Goal: Task Accomplishment & Management: Use online tool/utility

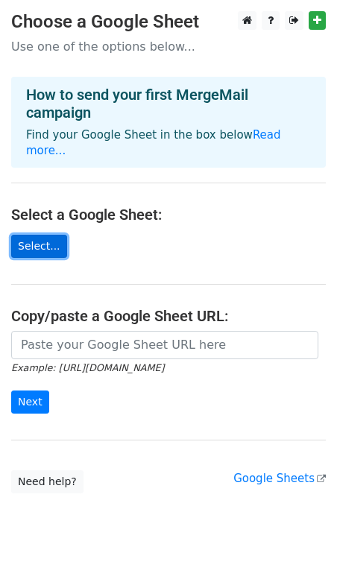
click at [39, 235] on link "Select..." at bounding box center [39, 246] width 56 height 23
click at [36, 235] on link "Select..." at bounding box center [39, 246] width 56 height 23
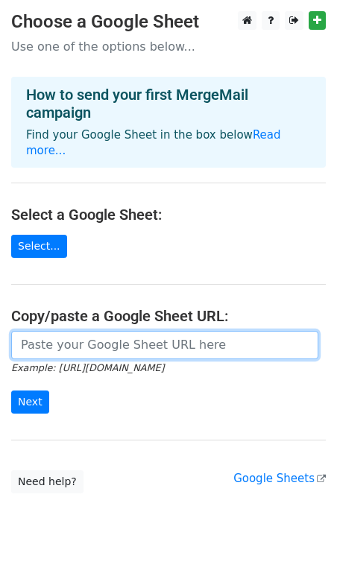
click at [87, 337] on input "url" at bounding box center [164, 345] width 307 height 28
paste input "https://docs.google.com/spreadsheets/d/1wcXu43k7C1tIs7BmJNuellTnzHq4vldP685GCIE…"
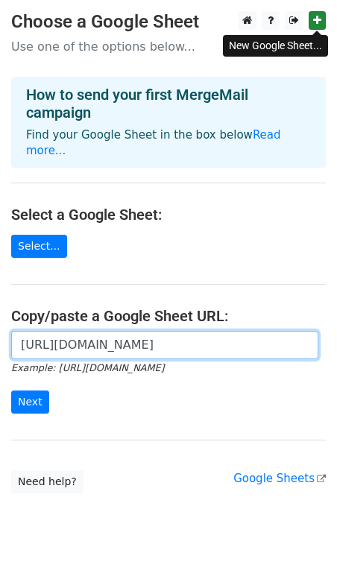
type input "https://docs.google.com/spreadsheets/d/1wcXu43k7C1tIs7BmJNuellTnzHq4vldP685GCIE…"
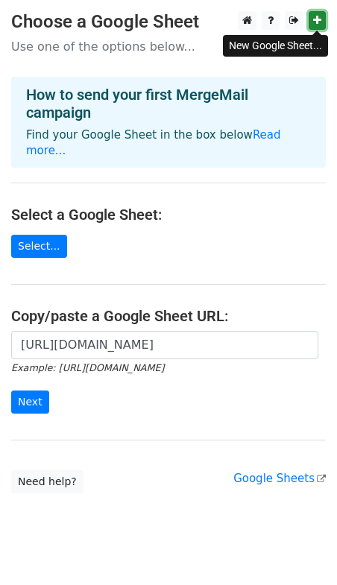
scroll to position [0, 0]
click at [317, 20] on icon at bounding box center [317, 20] width 8 height 10
click at [321, 18] on link at bounding box center [316, 20] width 17 height 19
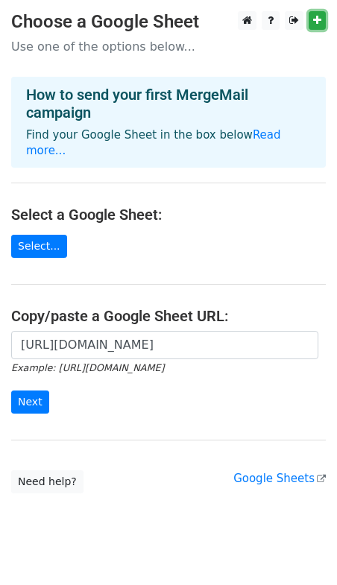
scroll to position [12, 0]
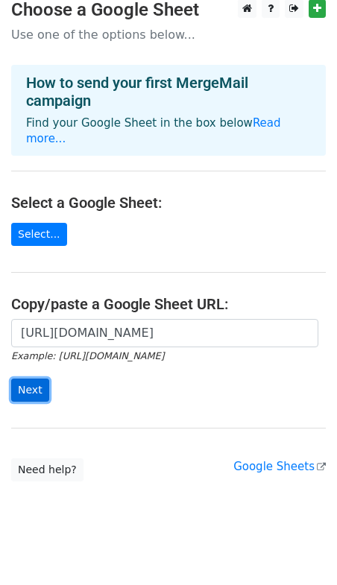
click at [25, 382] on input "Next" at bounding box center [30, 389] width 38 height 23
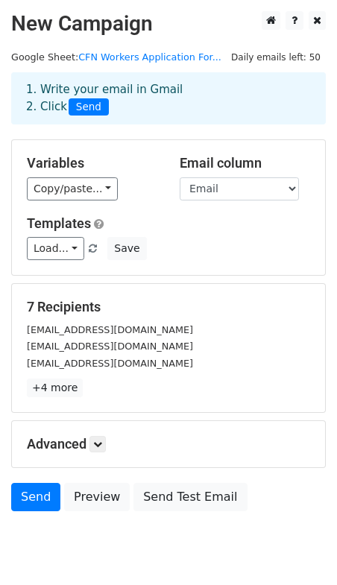
click at [218, 259] on div "Load... No templates saved Save" at bounding box center [168, 248] width 305 height 23
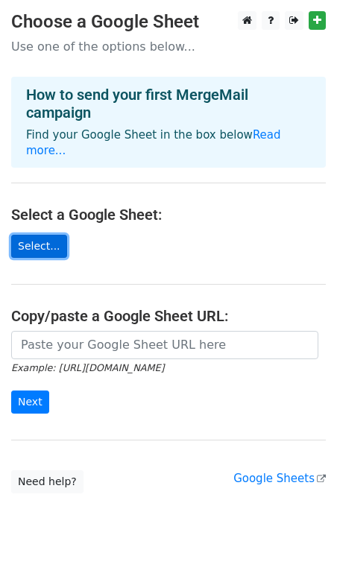
click at [35, 235] on link "Select..." at bounding box center [39, 246] width 56 height 23
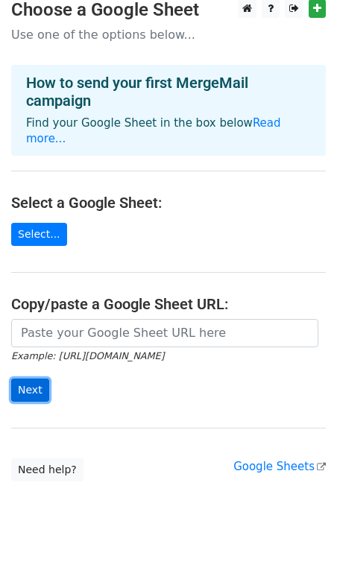
click at [37, 378] on input "Next" at bounding box center [30, 389] width 38 height 23
click at [83, 382] on form "Example: https://docs.google.com/spreadsheets/d/abc/edit Next" at bounding box center [168, 360] width 314 height 83
click at [264, 122] on link "Read more..." at bounding box center [153, 130] width 255 height 29
click at [272, 121] on link "Read more..." at bounding box center [153, 130] width 255 height 29
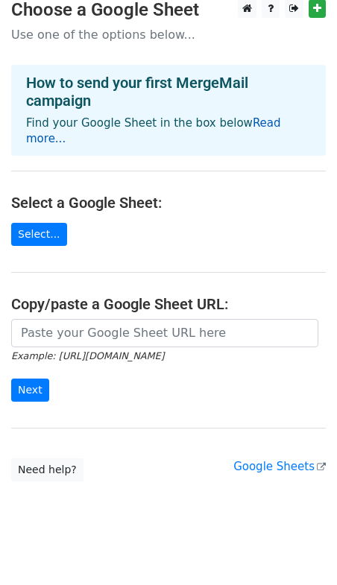
click at [272, 122] on link "Read more..." at bounding box center [153, 130] width 255 height 29
click at [314, 460] on link "Google Sheets" at bounding box center [279, 466] width 92 height 13
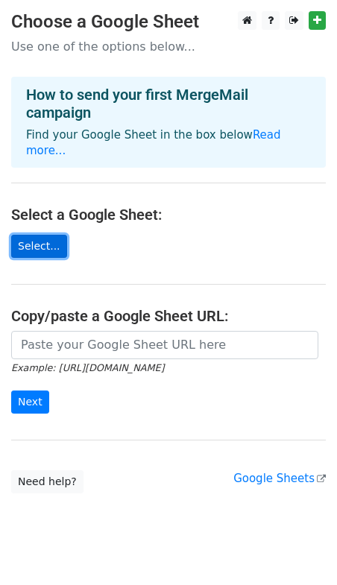
click at [30, 235] on link "Select..." at bounding box center [39, 246] width 56 height 23
click at [37, 235] on link "Select..." at bounding box center [39, 246] width 56 height 23
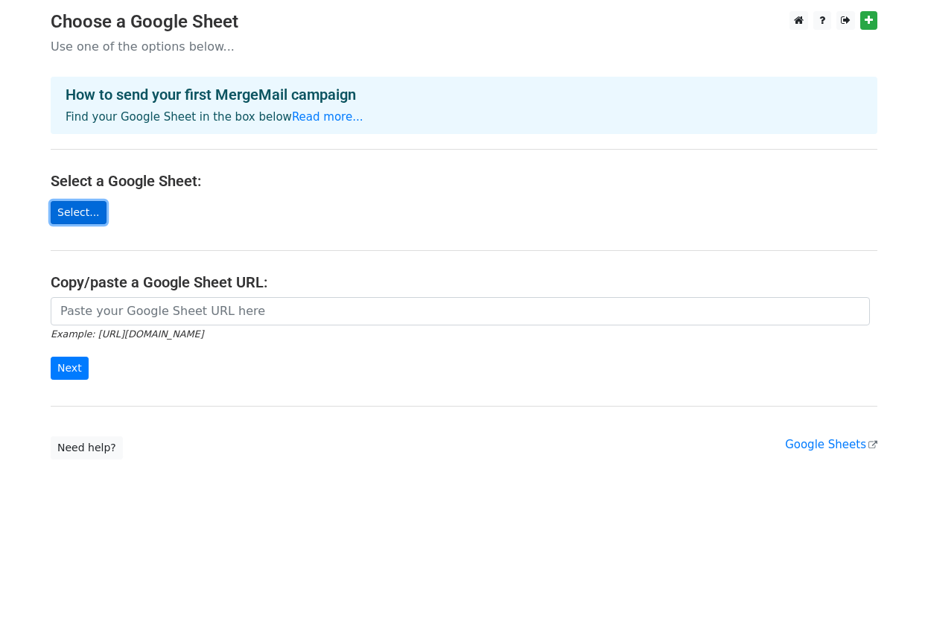
click at [86, 212] on link "Select..." at bounding box center [79, 212] width 56 height 23
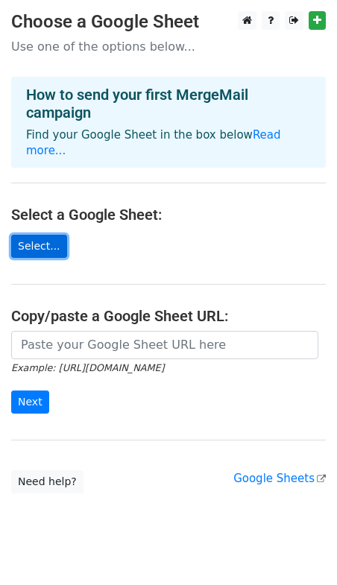
click at [30, 238] on link "Select..." at bounding box center [39, 246] width 56 height 23
click at [40, 241] on link "Select..." at bounding box center [39, 246] width 56 height 23
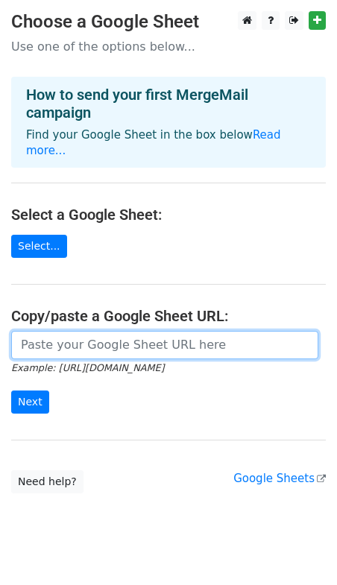
click at [28, 337] on input "url" at bounding box center [164, 345] width 307 height 28
type input "https://docs.google.com/spreadsheets/d/1wcXu43k7C1tIs7BmJNuellTnzHq4vldP685GCIE…"
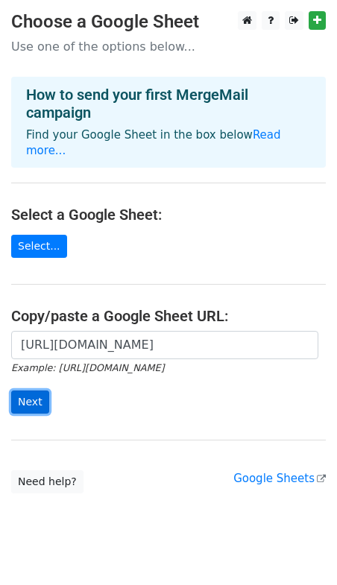
click at [42, 390] on input "Next" at bounding box center [30, 401] width 38 height 23
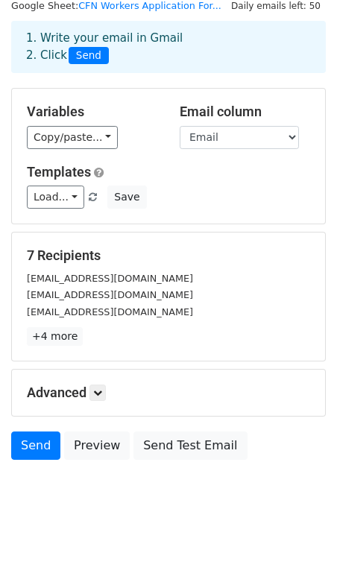
scroll to position [53, 0]
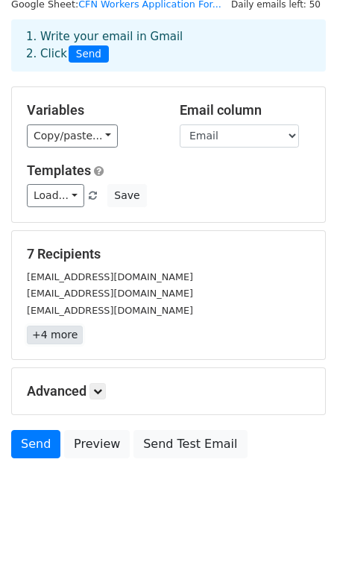
click at [37, 340] on link "+4 more" at bounding box center [55, 335] width 56 height 19
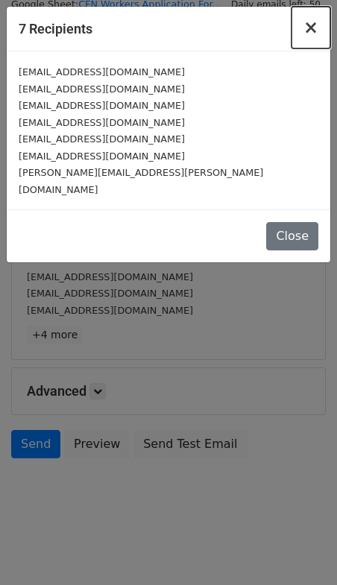
click at [311, 31] on span "×" at bounding box center [310, 27] width 15 height 21
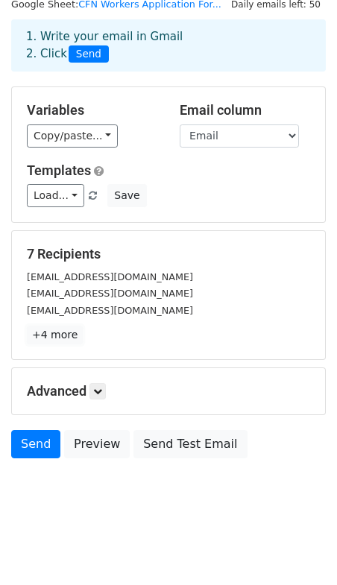
scroll to position [0, 0]
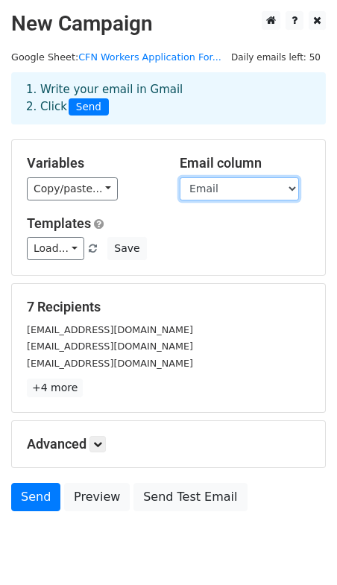
click at [206, 194] on select "Timestamp First and Last Name Email Phone number Address How long have you been…" at bounding box center [239, 188] width 119 height 23
click at [180, 177] on select "Timestamp First and Last Name Email Phone number Address How long have you been…" at bounding box center [239, 188] width 119 height 23
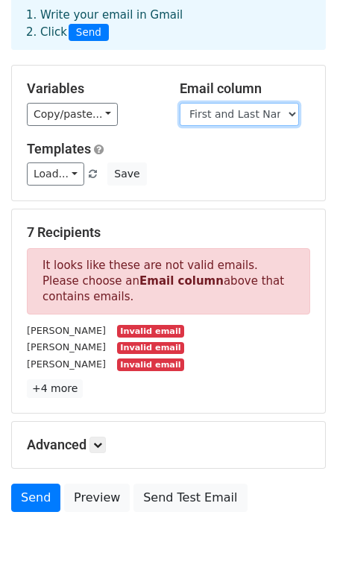
scroll to position [81, 0]
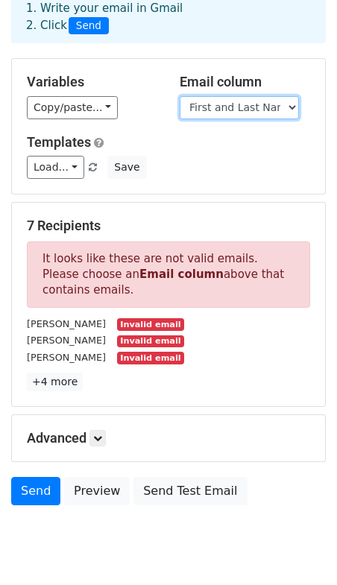
click at [207, 110] on select "Timestamp First and Last Name Email Phone number Address How long have you been…" at bounding box center [239, 107] width 119 height 23
select select "Email"
click at [180, 96] on select "Timestamp First and Last Name Email Phone number Address How long have you been…" at bounding box center [239, 107] width 119 height 23
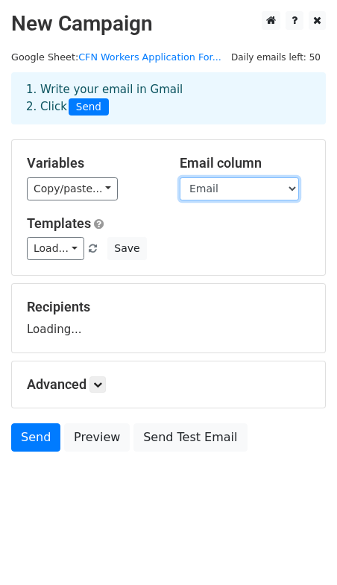
scroll to position [0, 0]
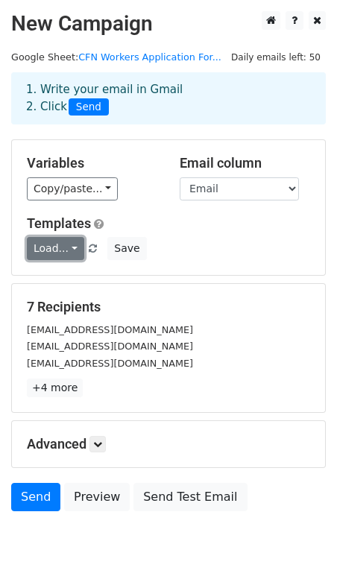
click at [73, 247] on link "Load..." at bounding box center [55, 248] width 57 height 23
click at [178, 235] on div "Templates Load... No templates saved Save" at bounding box center [168, 237] width 305 height 45
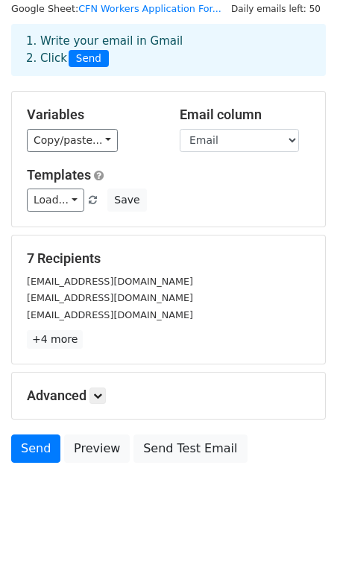
scroll to position [51, 0]
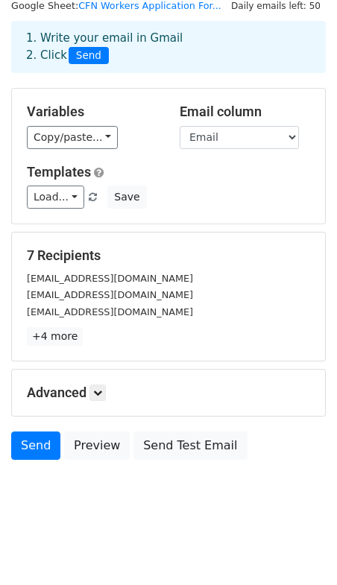
click at [101, 402] on div "Advanced Tracking Track Opens UTM Codes Track Clicks Filters Only include sprea…" at bounding box center [168, 393] width 313 height 46
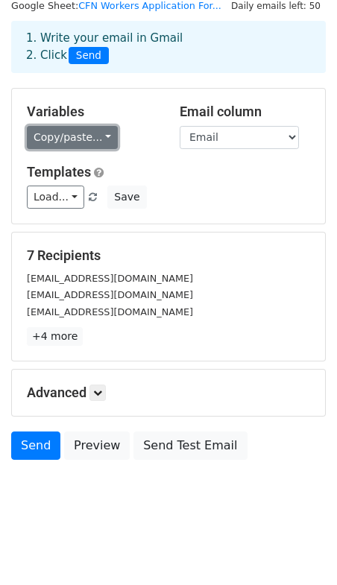
click at [107, 135] on link "Copy/paste..." at bounding box center [72, 137] width 91 height 23
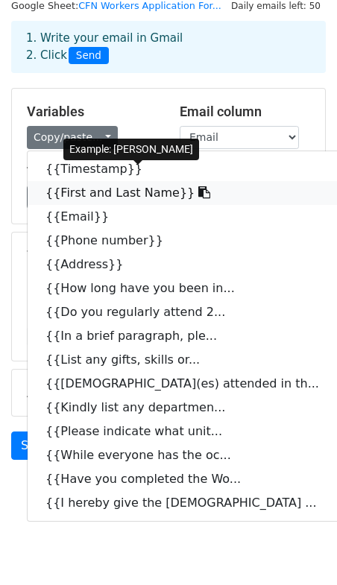
click at [115, 194] on link "{{First and Last Name}}" at bounding box center [190, 193] width 325 height 24
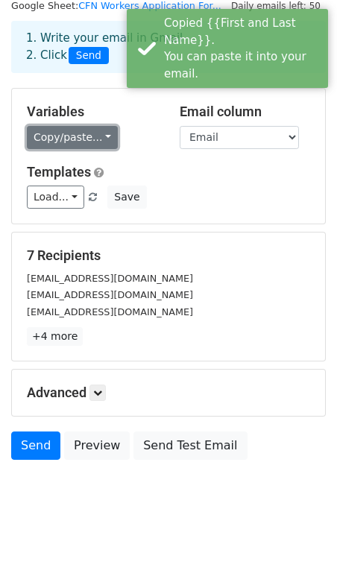
click at [104, 138] on link "Copy/paste..." at bounding box center [72, 137] width 91 height 23
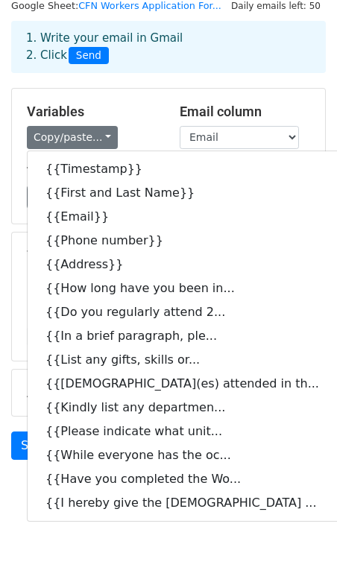
click at [134, 128] on div "Copy/paste... {{Timestamp}} {{First and Last Name}} {{Email}} {{Phone number}} …" at bounding box center [92, 137] width 130 height 23
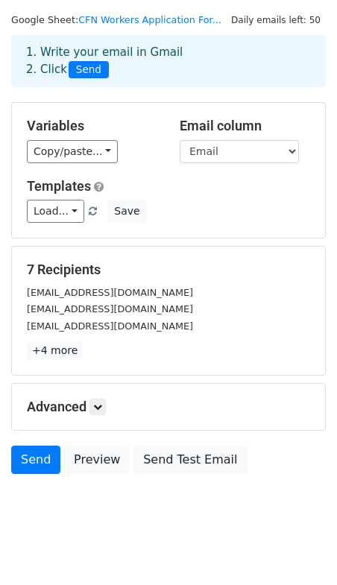
scroll to position [53, 0]
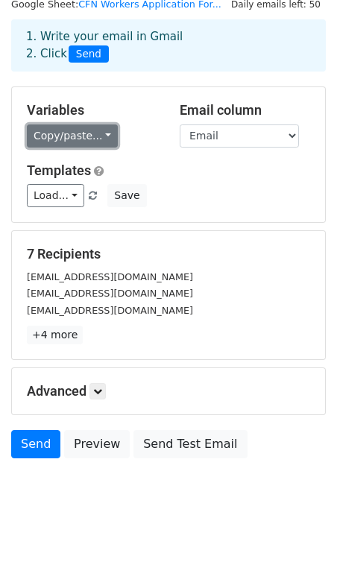
click at [102, 139] on link "Copy/paste..." at bounding box center [72, 135] width 91 height 23
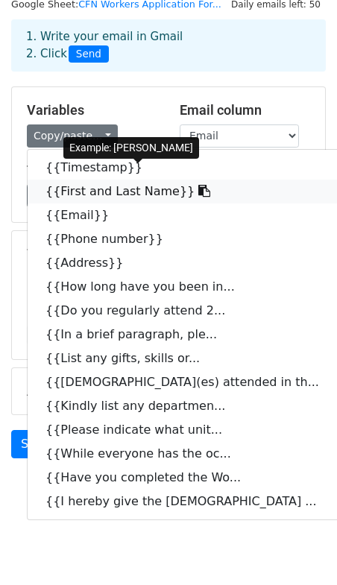
click at [148, 192] on link "{{First and Last Name}}" at bounding box center [190, 192] width 325 height 24
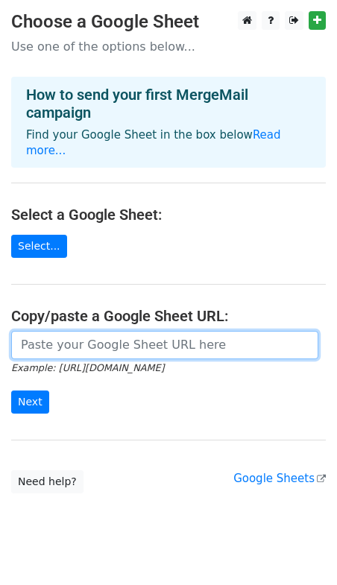
click at [75, 331] on input "url" at bounding box center [164, 345] width 307 height 28
type input "[URL][DOMAIN_NAME]"
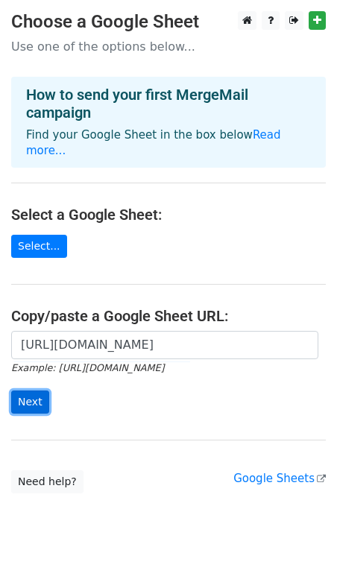
click at [41, 393] on input "Next" at bounding box center [30, 401] width 38 height 23
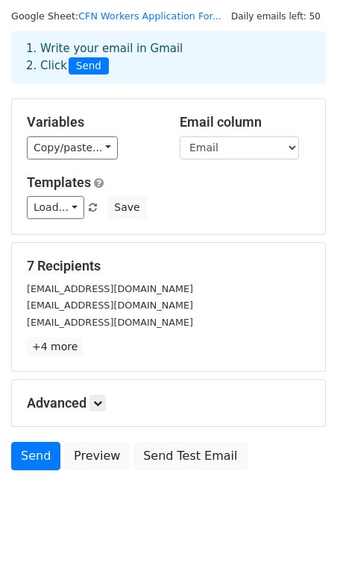
scroll to position [53, 0]
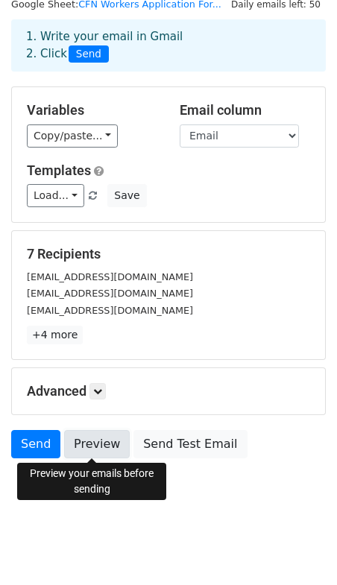
click at [91, 443] on link "Preview" at bounding box center [97, 444] width 66 height 28
click at [82, 448] on link "Preview" at bounding box center [97, 444] width 66 height 28
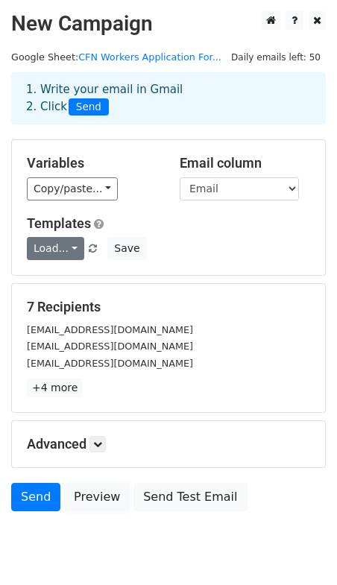
scroll to position [0, 0]
click at [60, 250] on link "Load..." at bounding box center [55, 248] width 57 height 23
click at [160, 213] on div "Variables Copy/paste... {{Timestamp}} {{First and Last Name}} {{Email}} {{Phone…" at bounding box center [168, 207] width 313 height 135
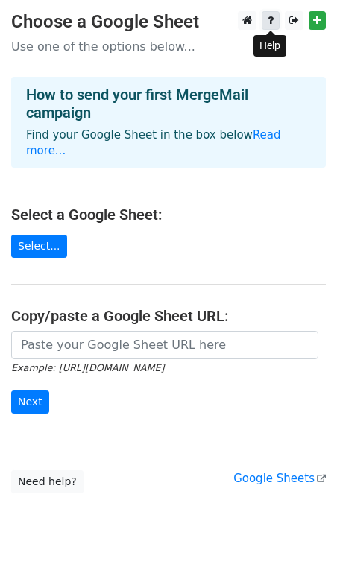
click at [273, 22] on icon at bounding box center [270, 20] width 6 height 10
click at [273, 26] on link at bounding box center [270, 20] width 18 height 19
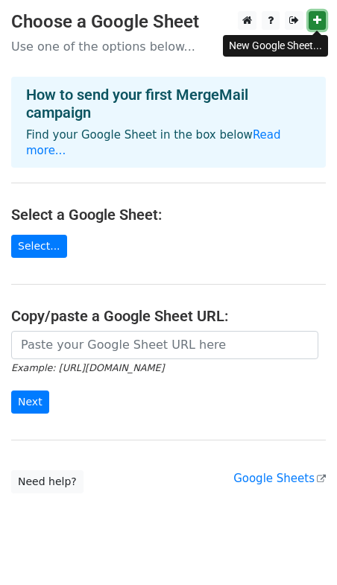
click at [314, 27] on link at bounding box center [316, 20] width 17 height 19
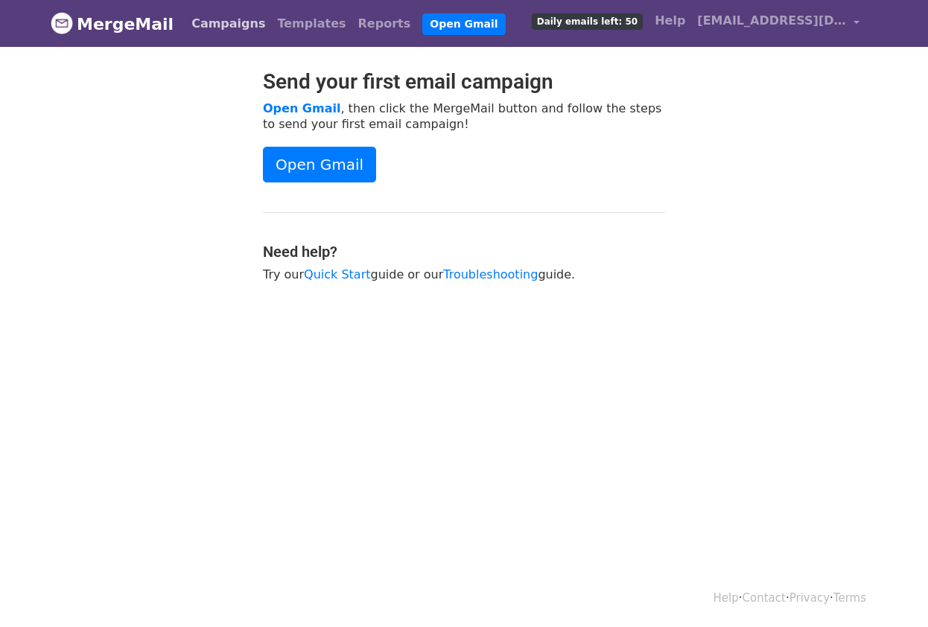
click at [240, 25] on link "Campaigns" at bounding box center [229, 24] width 86 height 30
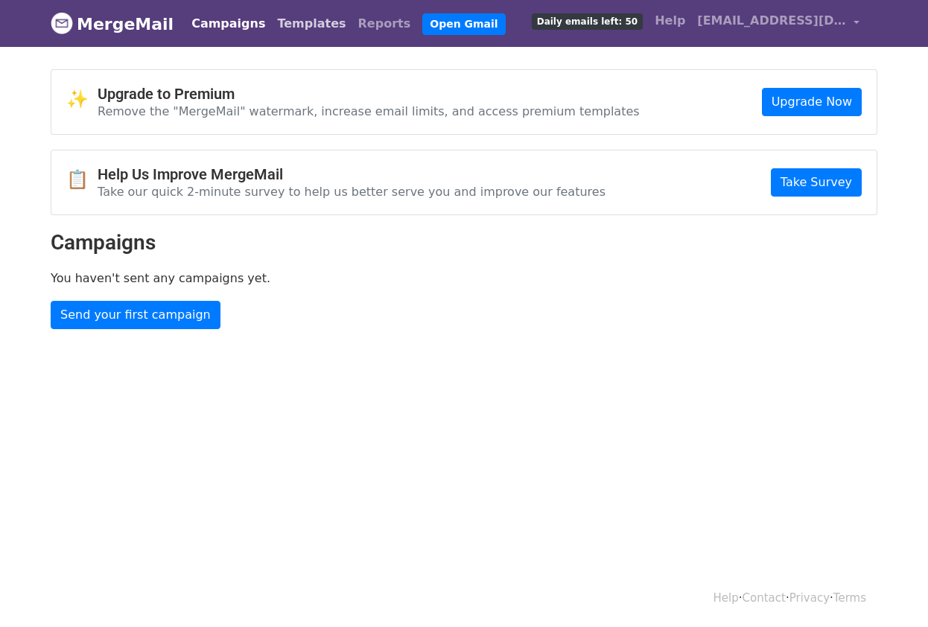
click at [279, 36] on link "Templates" at bounding box center [311, 24] width 80 height 30
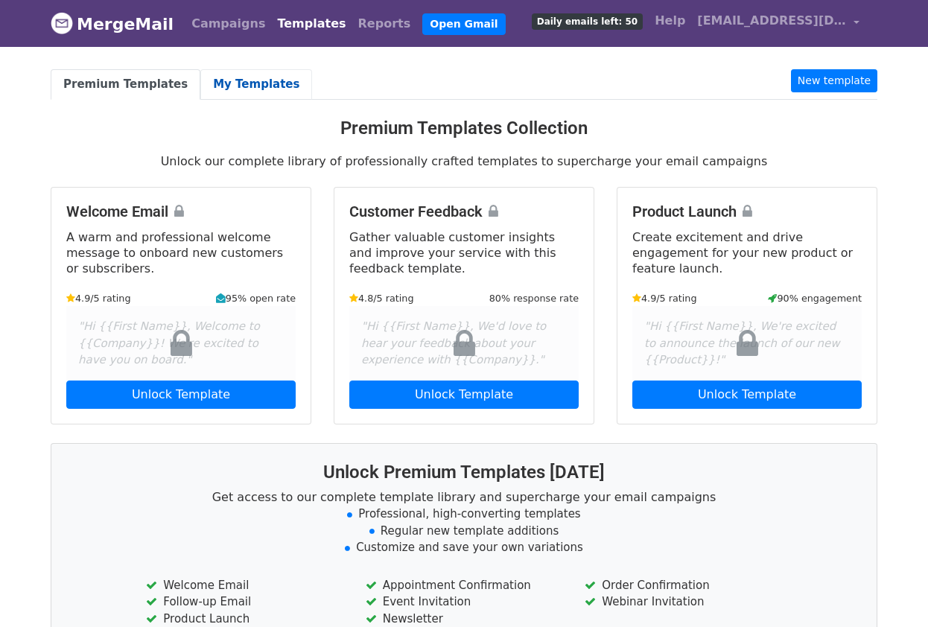
click at [258, 76] on link "My Templates" at bounding box center [256, 84] width 112 height 31
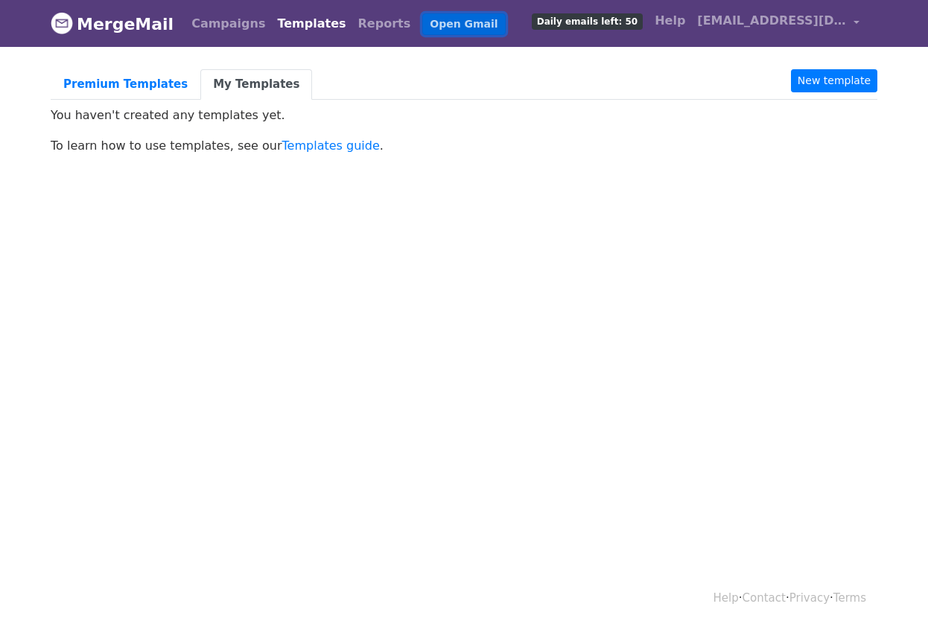
click at [422, 28] on link "Open Gmail" at bounding box center [463, 24] width 83 height 22
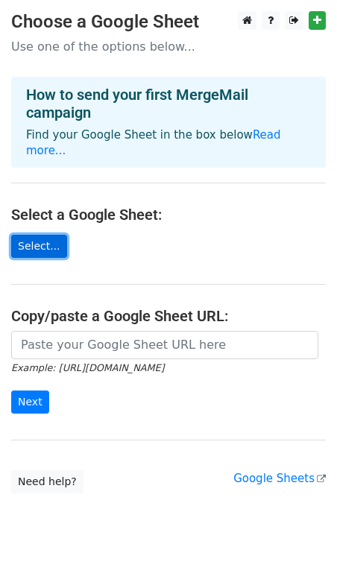
click at [48, 235] on link "Select..." at bounding box center [39, 246] width 56 height 23
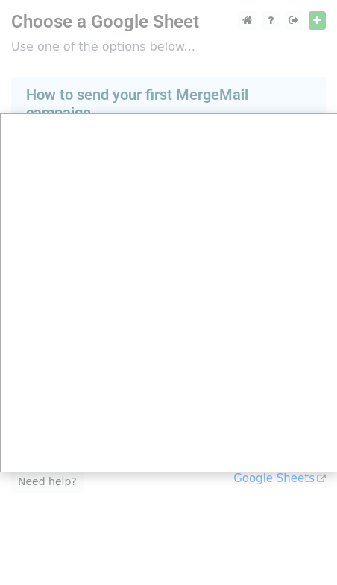
scroll to position [12, 0]
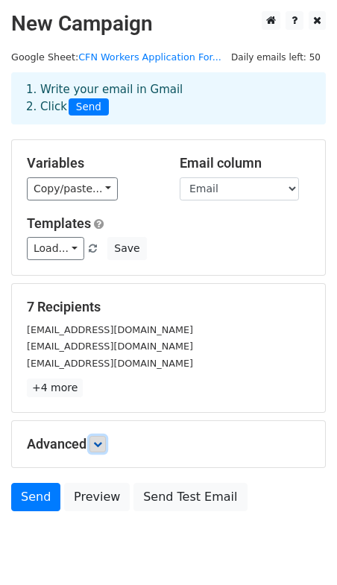
click at [102, 447] on icon at bounding box center [97, 444] width 9 height 9
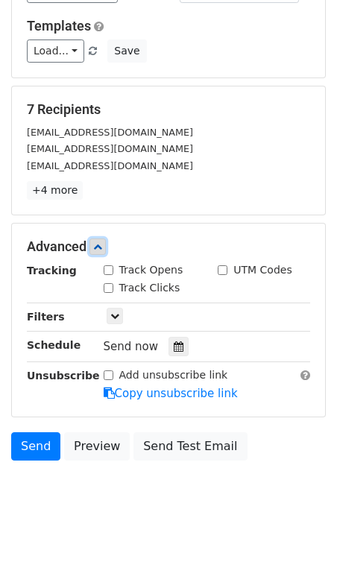
scroll to position [199, 0]
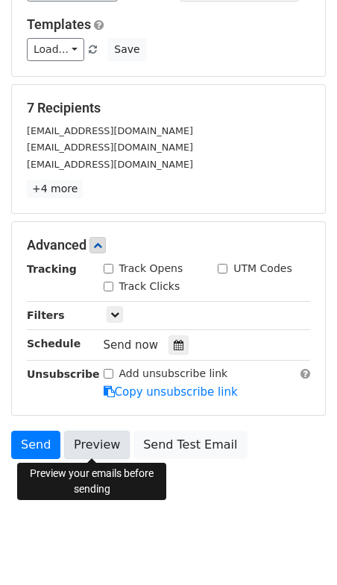
click at [98, 440] on link "Preview" at bounding box center [97, 445] width 66 height 28
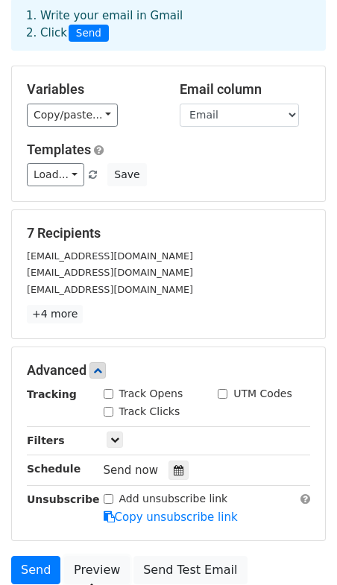
scroll to position [57, 0]
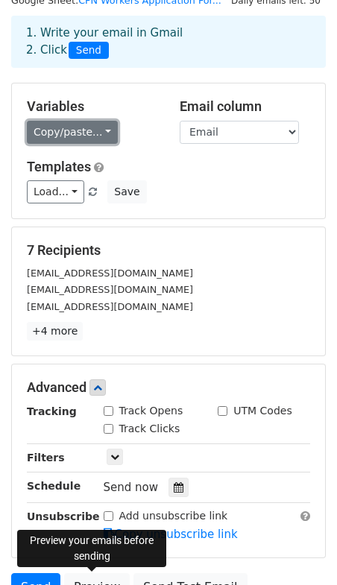
click at [98, 124] on link "Copy/paste..." at bounding box center [72, 132] width 91 height 23
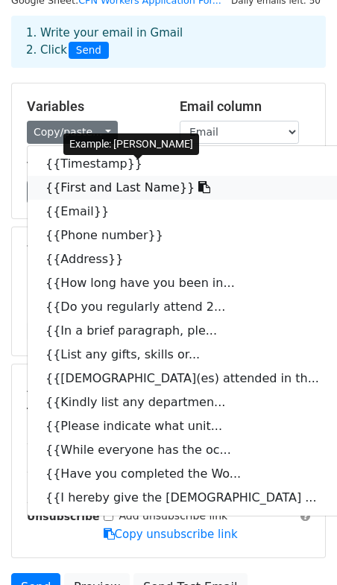
click at [101, 183] on link "{{First and Last Name}}" at bounding box center [190, 188] width 325 height 24
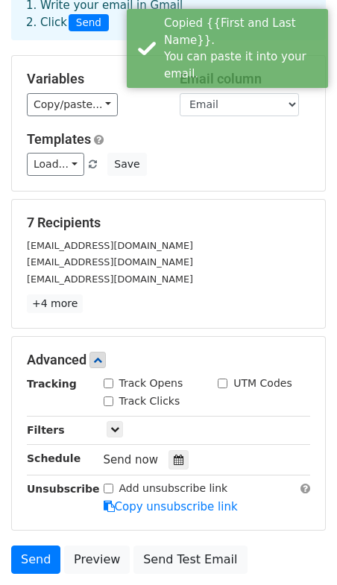
scroll to position [199, 0]
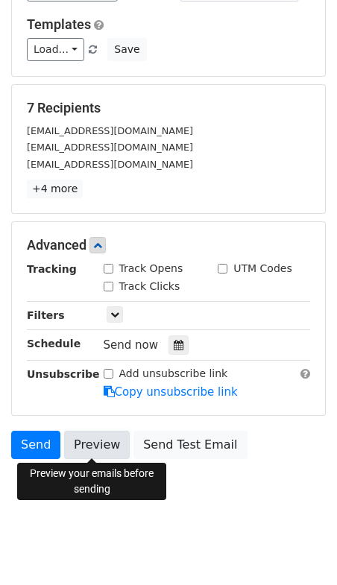
click at [109, 446] on link "Preview" at bounding box center [97, 445] width 66 height 28
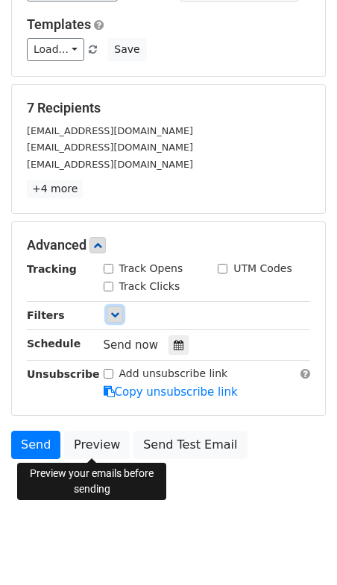
click at [114, 311] on icon at bounding box center [114, 314] width 9 height 9
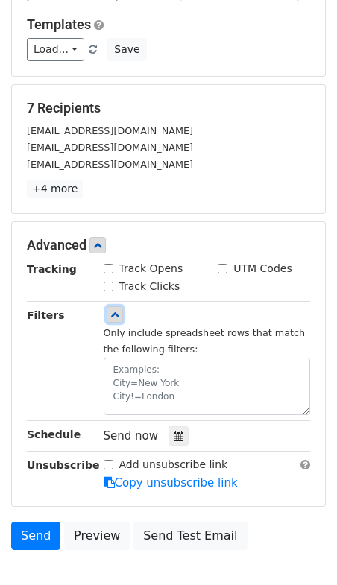
click at [114, 311] on icon at bounding box center [114, 314] width 9 height 9
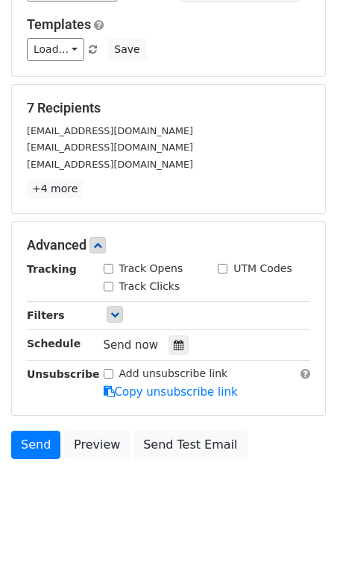
click at [110, 270] on input "Track Opens" at bounding box center [109, 269] width 10 height 10
checkbox input "true"
click at [100, 245] on icon at bounding box center [97, 245] width 9 height 9
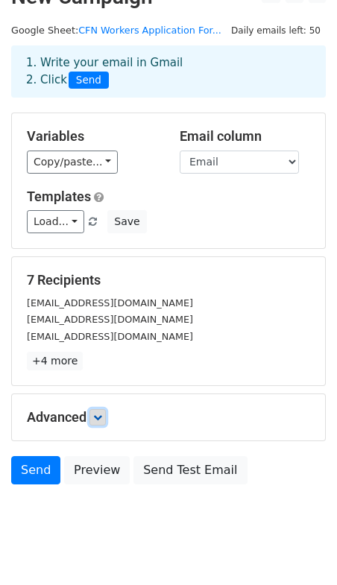
scroll to position [53, 0]
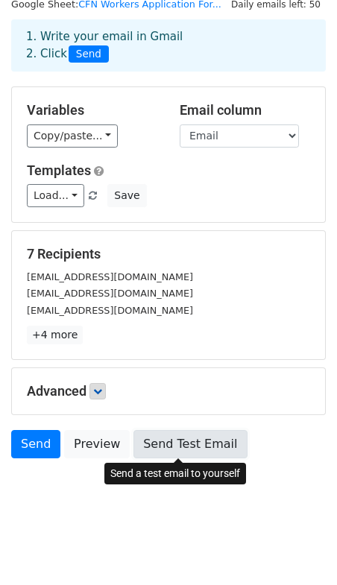
click at [153, 440] on link "Send Test Email" at bounding box center [189, 444] width 113 height 28
click at [169, 442] on link "Send Test Email" at bounding box center [189, 444] width 113 height 28
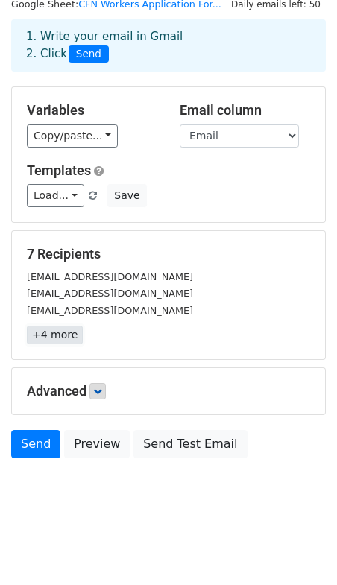
click at [55, 342] on link "+4 more" at bounding box center [55, 335] width 56 height 19
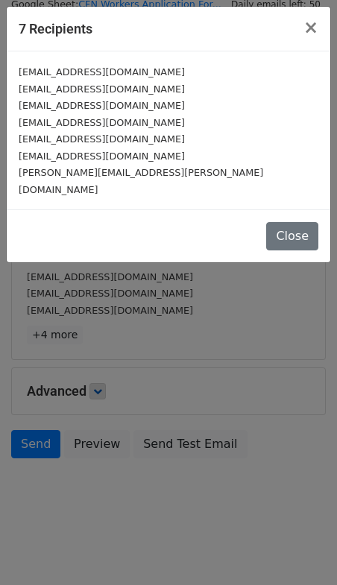
drag, startPoint x: 128, startPoint y: 174, endPoint x: 59, endPoint y: 180, distance: 69.5
click at [59, 180] on div "joana.awuah@yahoo.com" at bounding box center [168, 181] width 299 height 34
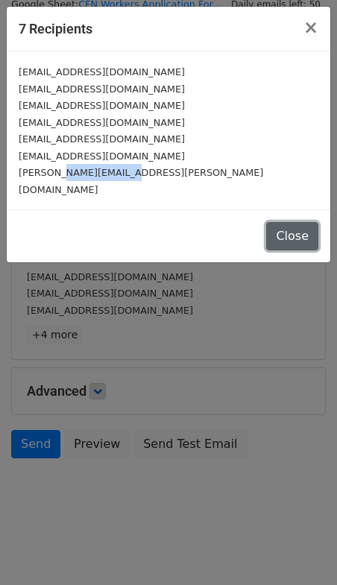
click at [277, 222] on button "Close" at bounding box center [292, 236] width 52 height 28
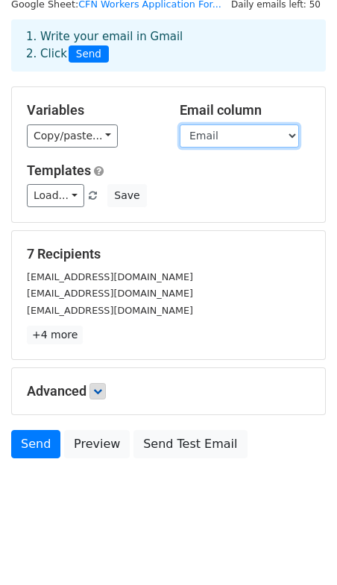
click at [213, 142] on select "Timestamp First and Last Name Email Phone number Address How long have you been…" at bounding box center [239, 135] width 119 height 23
click at [180, 124] on select "Timestamp First and Last Name Email Phone number Address How long have you been…" at bounding box center [239, 135] width 119 height 23
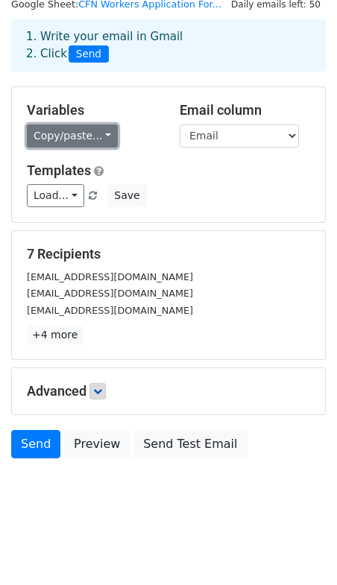
click at [105, 139] on link "Copy/paste..." at bounding box center [72, 135] width 91 height 23
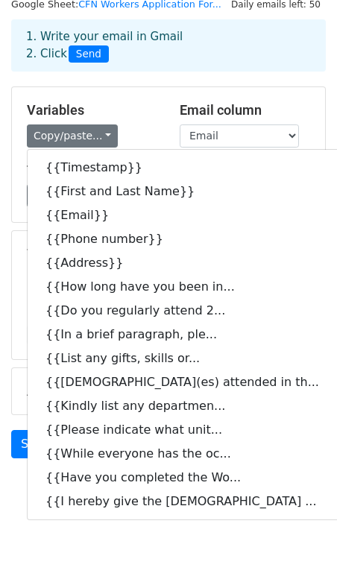
click at [133, 126] on div "Copy/paste... {{Timestamp}} {{First and Last Name}} {{Email}} {{Phone number}} …" at bounding box center [92, 135] width 130 height 23
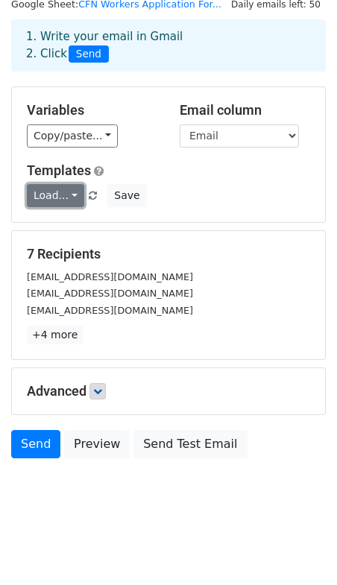
click at [70, 197] on link "Load..." at bounding box center [55, 195] width 57 height 23
click at [71, 193] on link "Load..." at bounding box center [55, 195] width 57 height 23
